Goal: Task Accomplishment & Management: Manage account settings

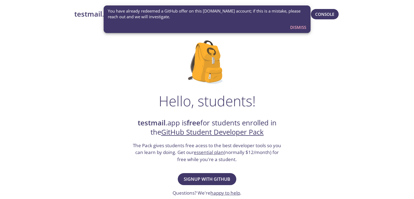
click at [295, 29] on span "Dismiss" at bounding box center [298, 27] width 16 height 7
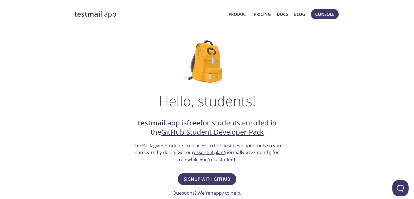
click at [93, 16] on strong "testmail" at bounding box center [88, 14] width 28 height 10
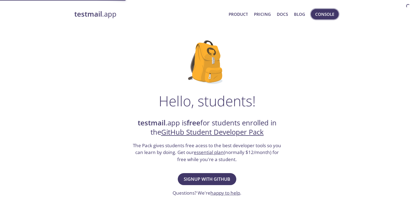
click at [328, 16] on span "Console" at bounding box center [324, 14] width 19 height 7
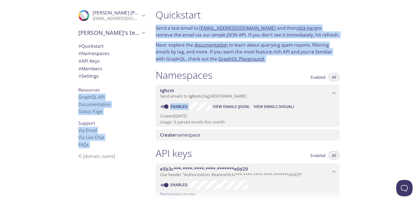
drag, startPoint x: 74, startPoint y: 5, endPoint x: 397, endPoint y: 121, distance: 343.5
click at [321, 113] on div ".cls-1 { fill: #6d5ca8; } .cls-2 { fill: #3fc191; } .cls-3 { fill: #3b4752; } .…" at bounding box center [209, 99] width 418 height 199
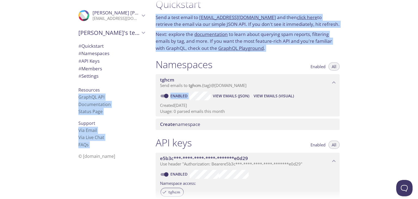
scroll to position [10, 0]
click at [382, 117] on div "Quickstart Send a test email to tghcm.test@inbox.testmail.app and then click he…" at bounding box center [284, 99] width 267 height 199
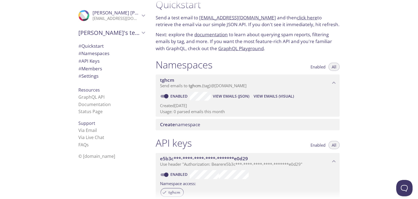
click at [166, 93] on input "Enabled" at bounding box center [167, 96] width 20 height 7
checkbox input "false"
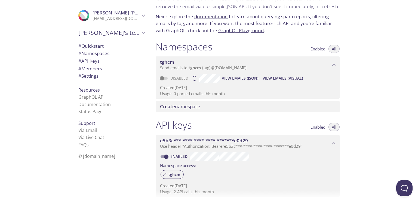
scroll to position [38, 0]
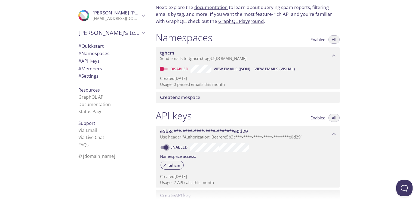
click at [162, 148] on input "Enabled" at bounding box center [167, 147] width 20 height 7
checkbox input "false"
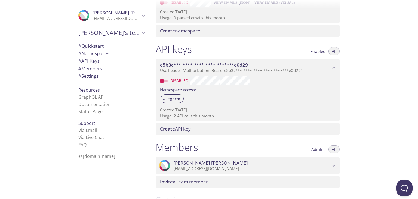
scroll to position [119, 0]
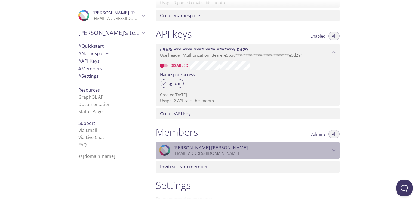
click at [334, 152] on icon "Kavish shenal" at bounding box center [334, 150] width 7 height 7
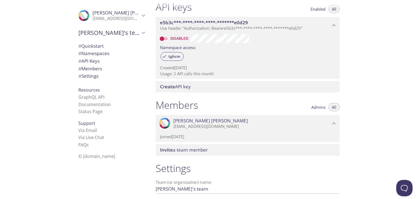
scroll to position [174, 0]
